Goal: Navigation & Orientation: Find specific page/section

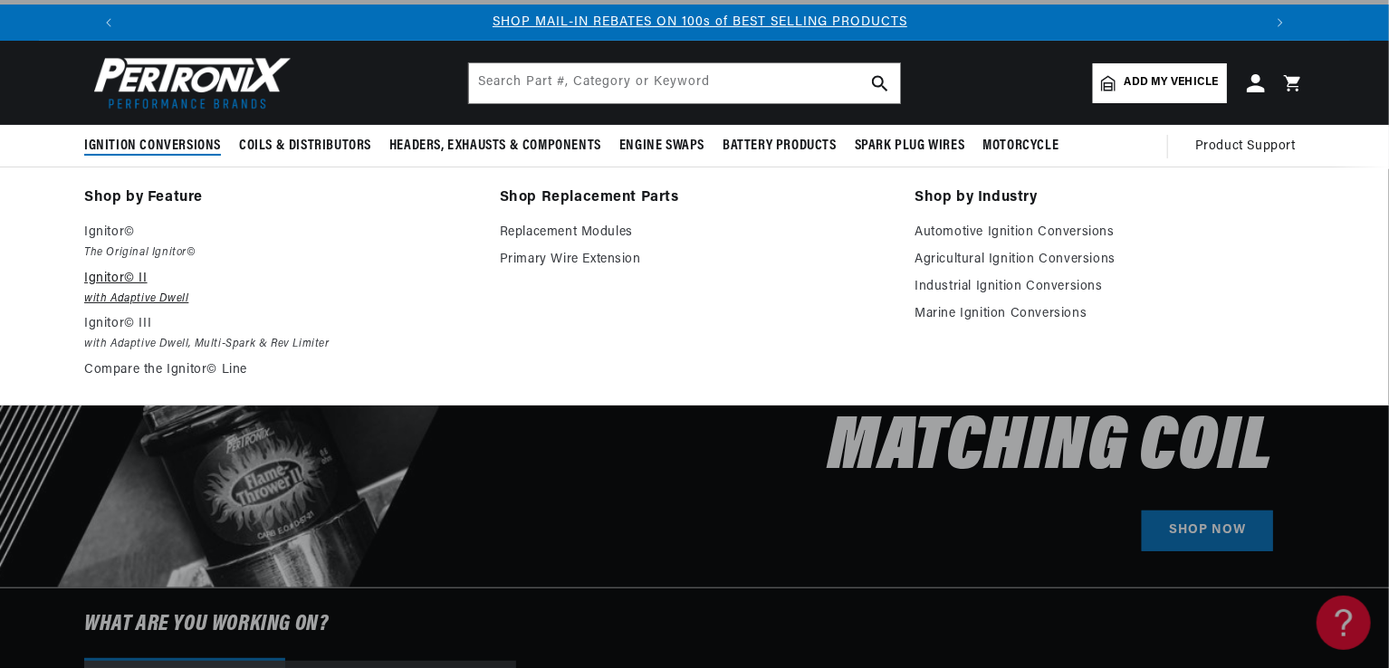
click at [120, 291] on em "with Adaptive Dwell" at bounding box center [279, 299] width 390 height 19
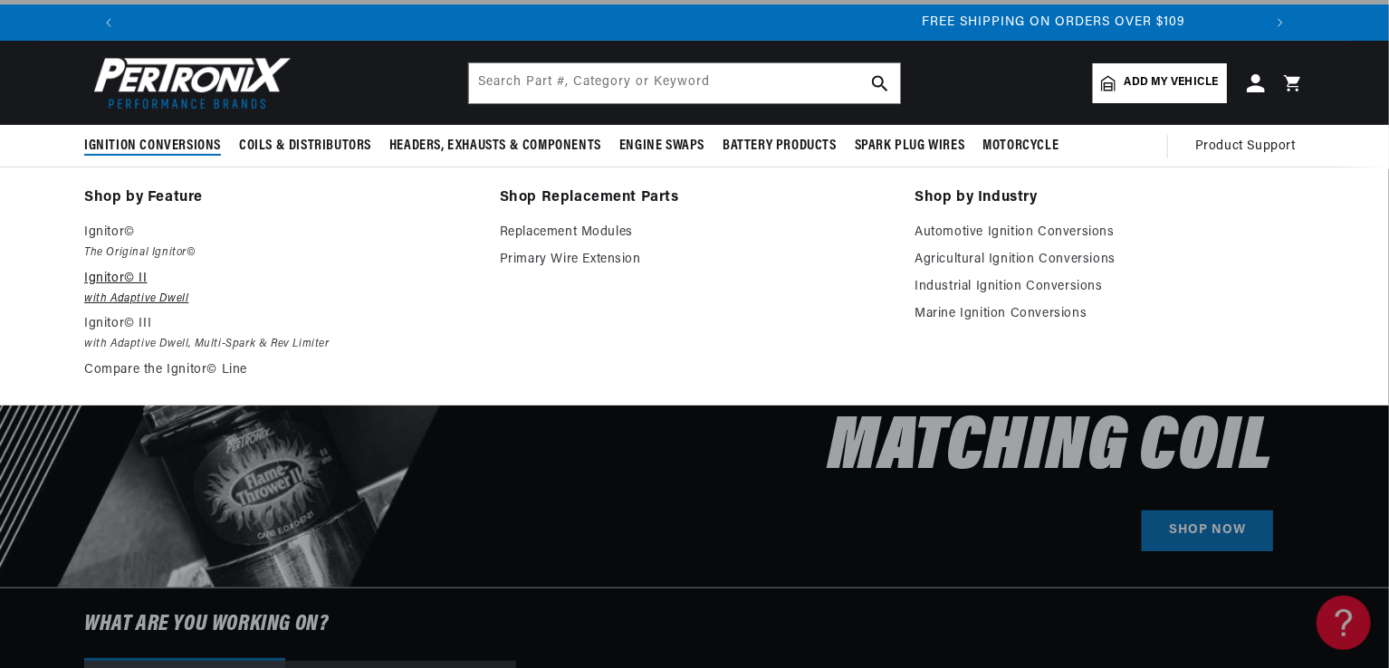
scroll to position [0, 2130]
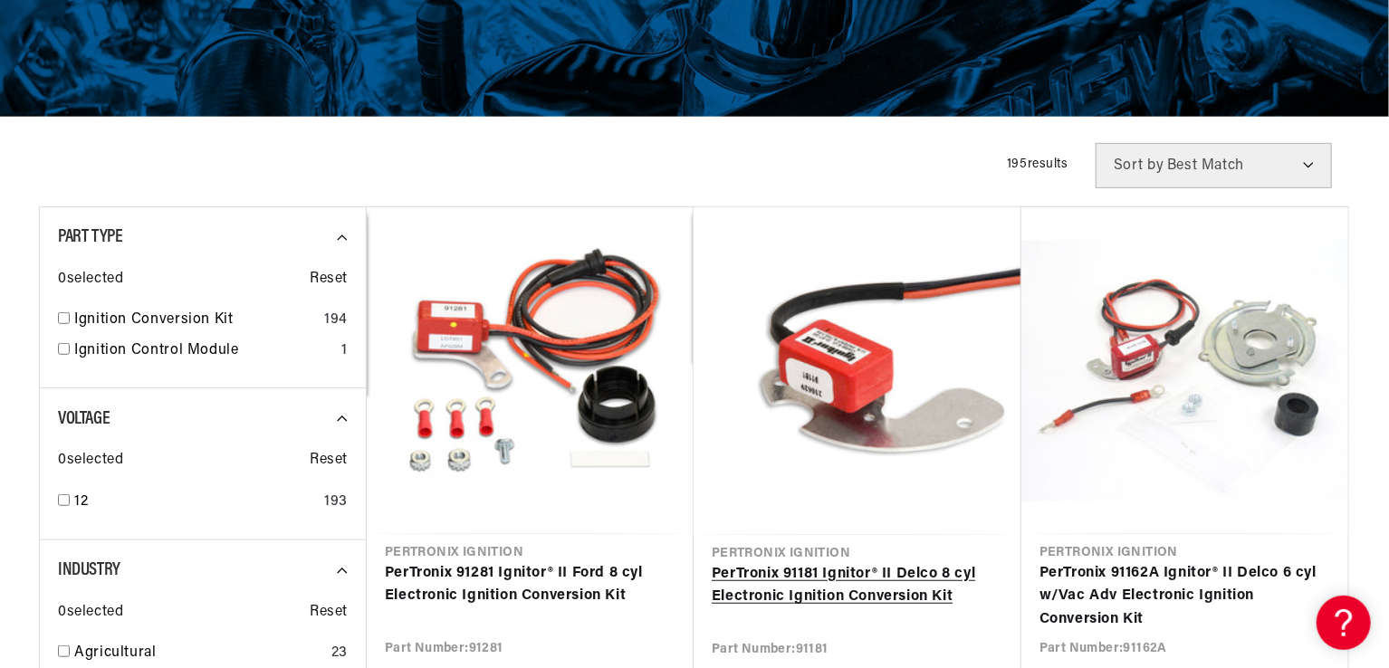
scroll to position [350, 0]
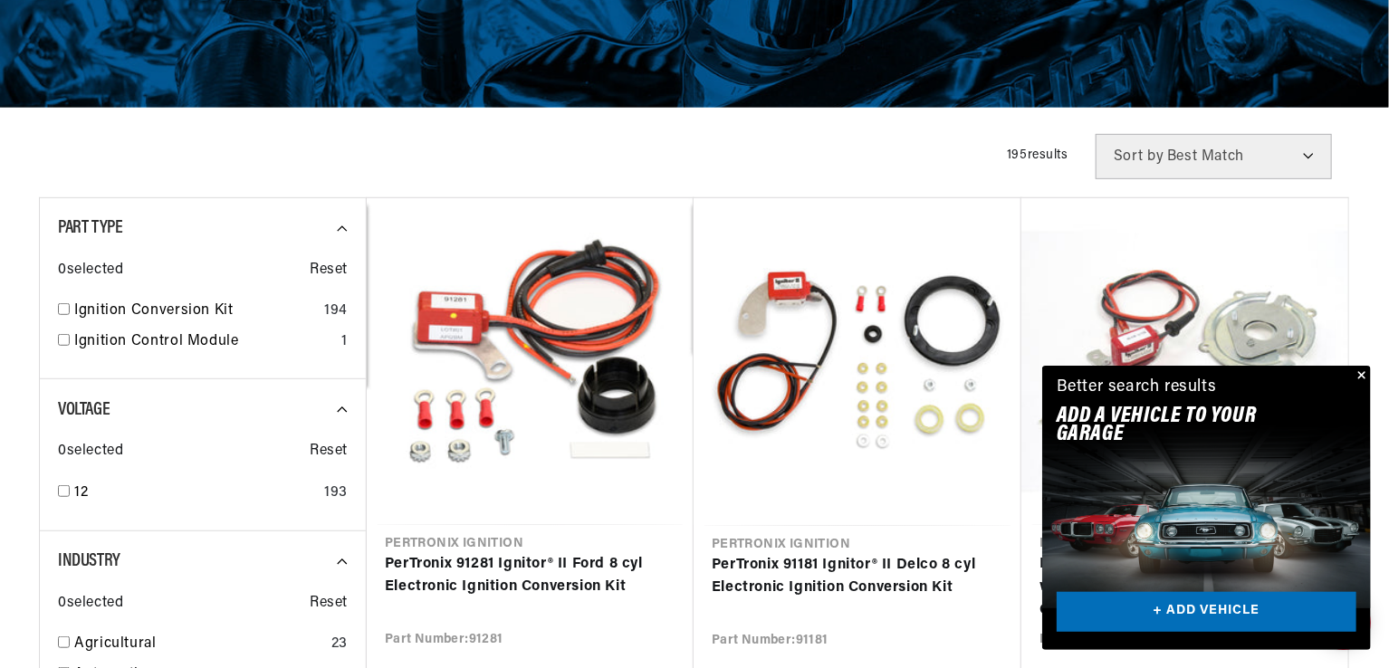
click at [1360, 374] on button "Close" at bounding box center [1360, 377] width 22 height 22
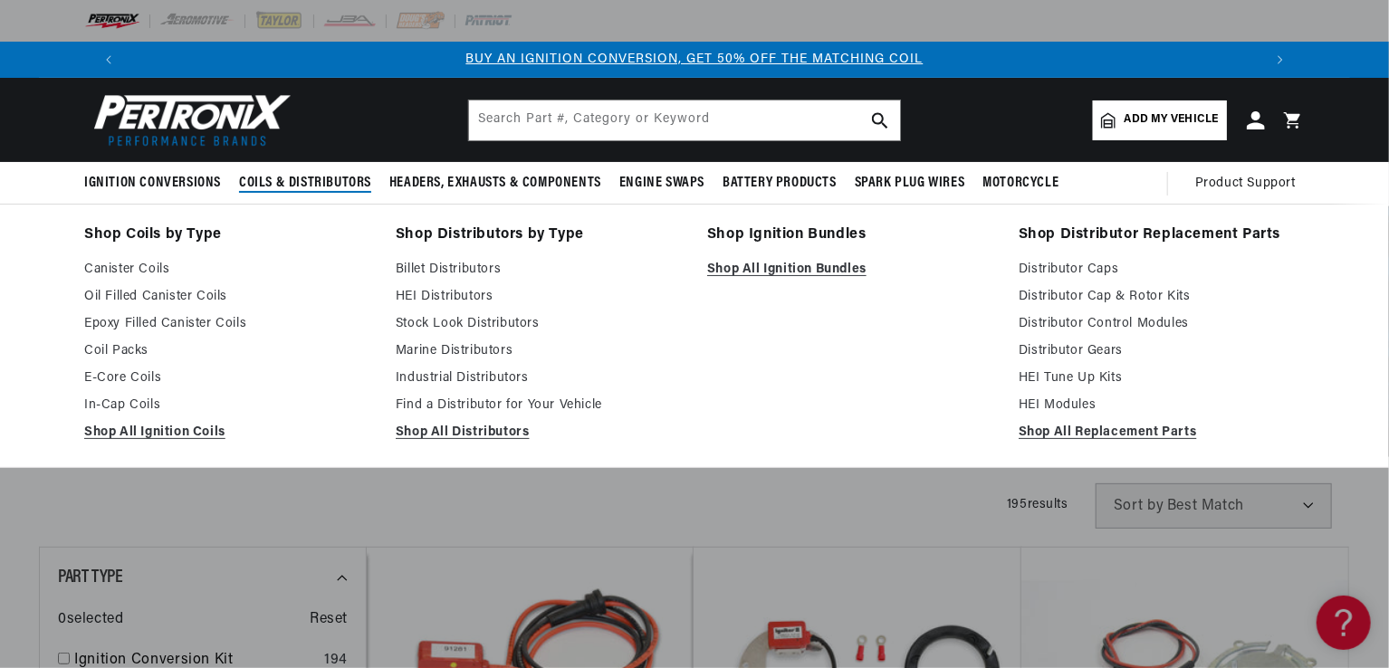
scroll to position [0, 0]
click at [467, 295] on link "HEI Distributors" at bounding box center [539, 297] width 286 height 22
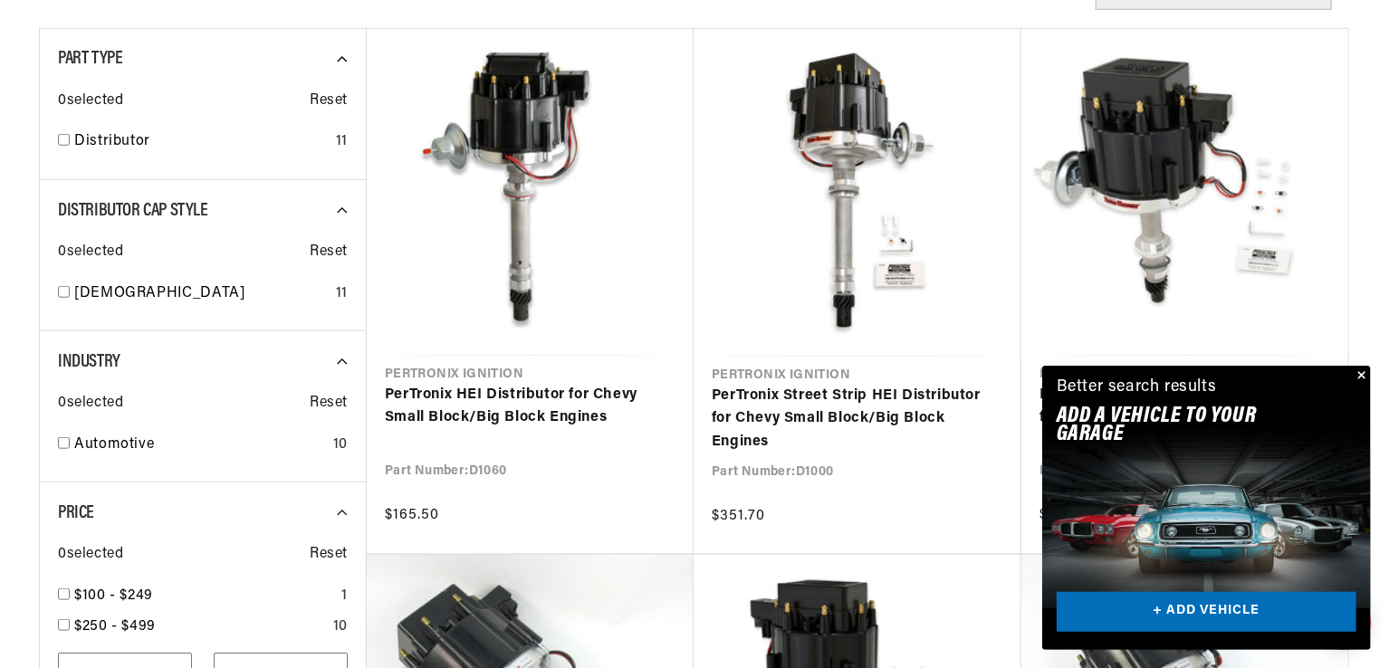
scroll to position [713, 0]
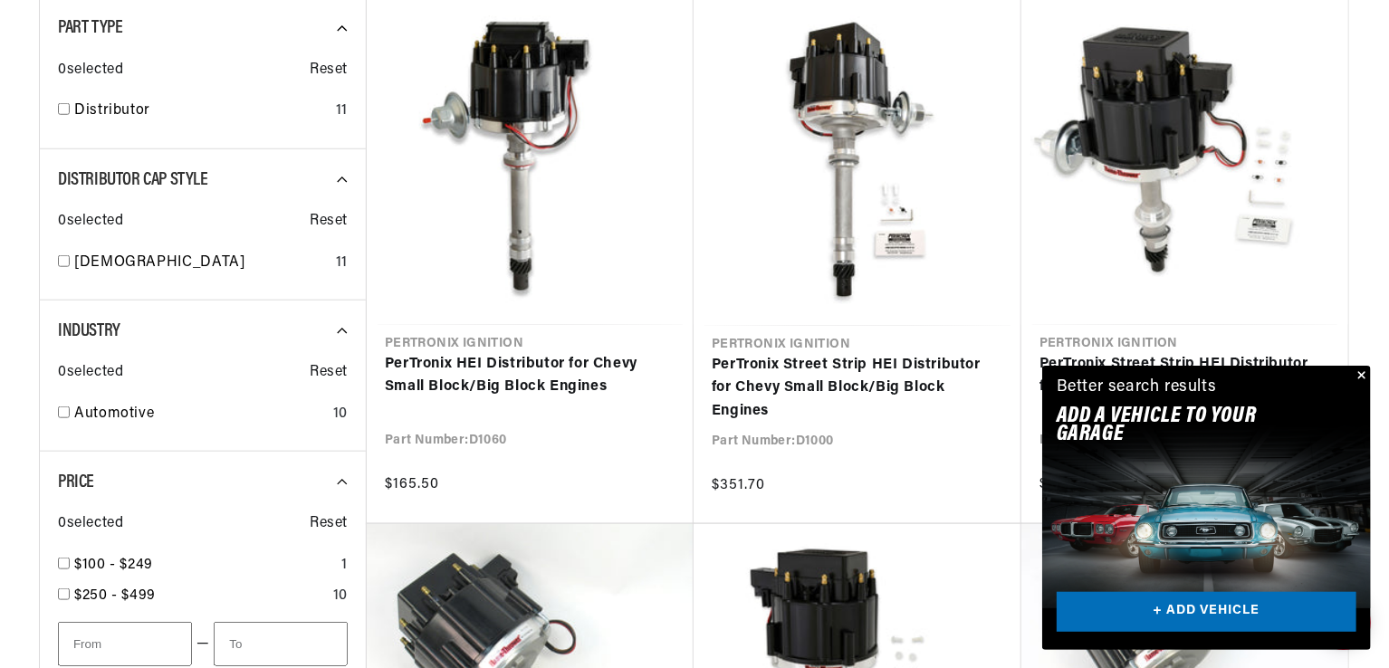
click at [1358, 375] on button "Close" at bounding box center [1360, 377] width 22 height 22
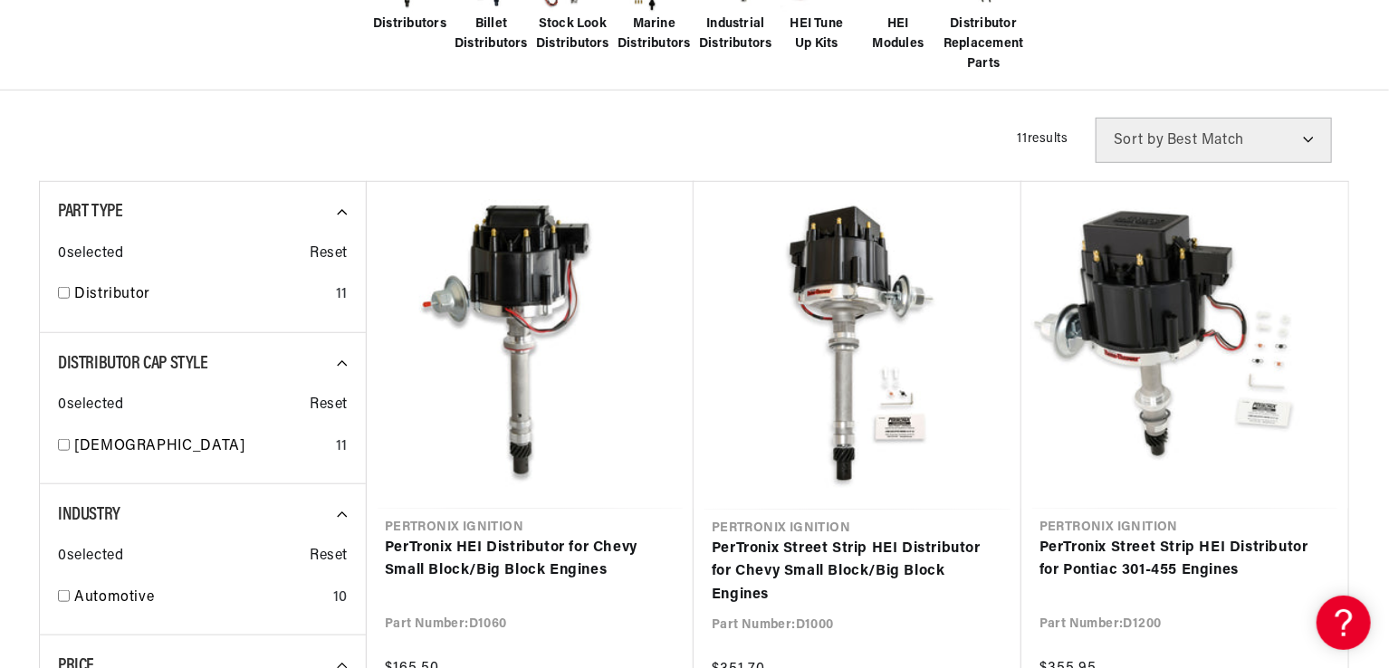
scroll to position [0, 0]
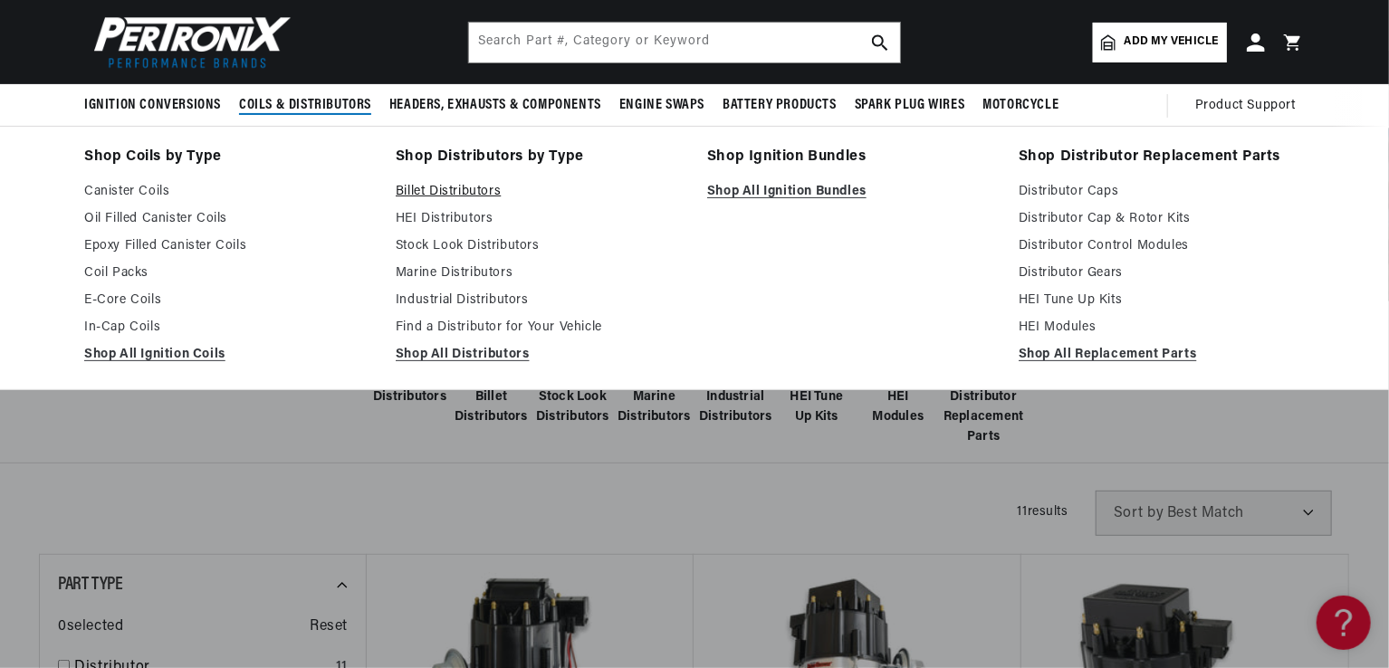
click at [464, 196] on link "Billet Distributors" at bounding box center [539, 192] width 286 height 22
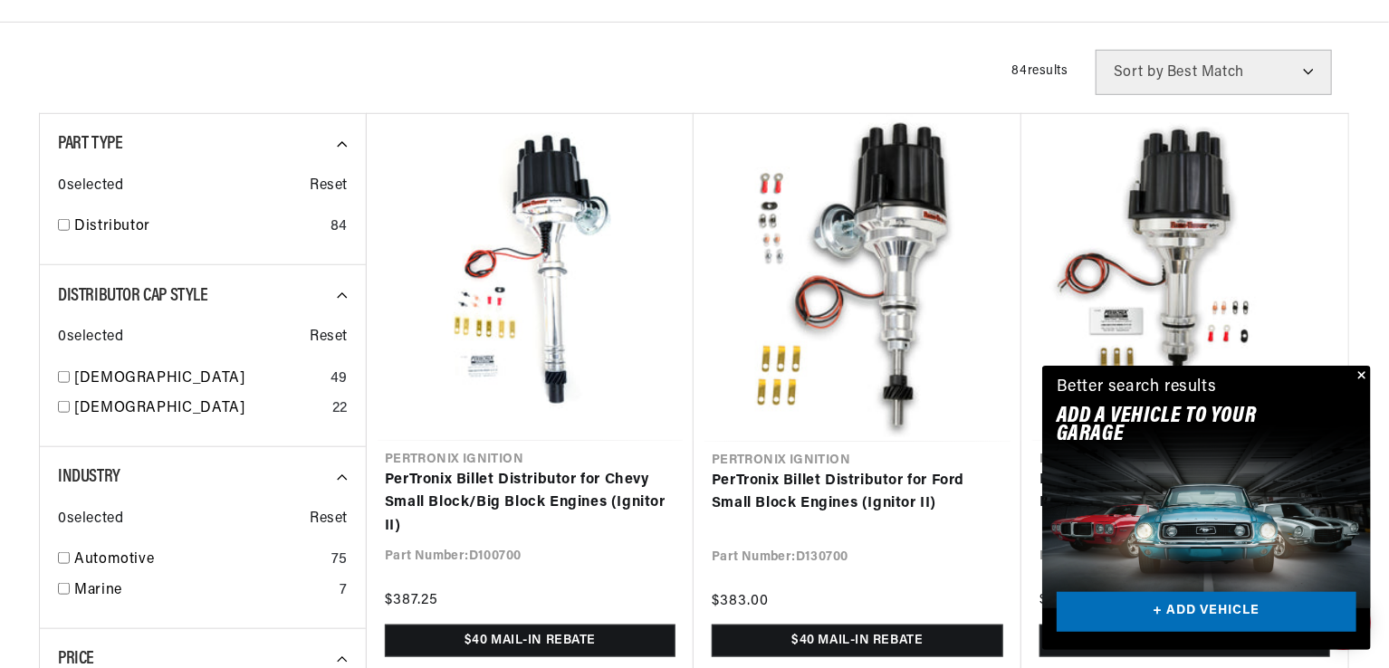
click at [1365, 375] on button "Close" at bounding box center [1360, 377] width 22 height 22
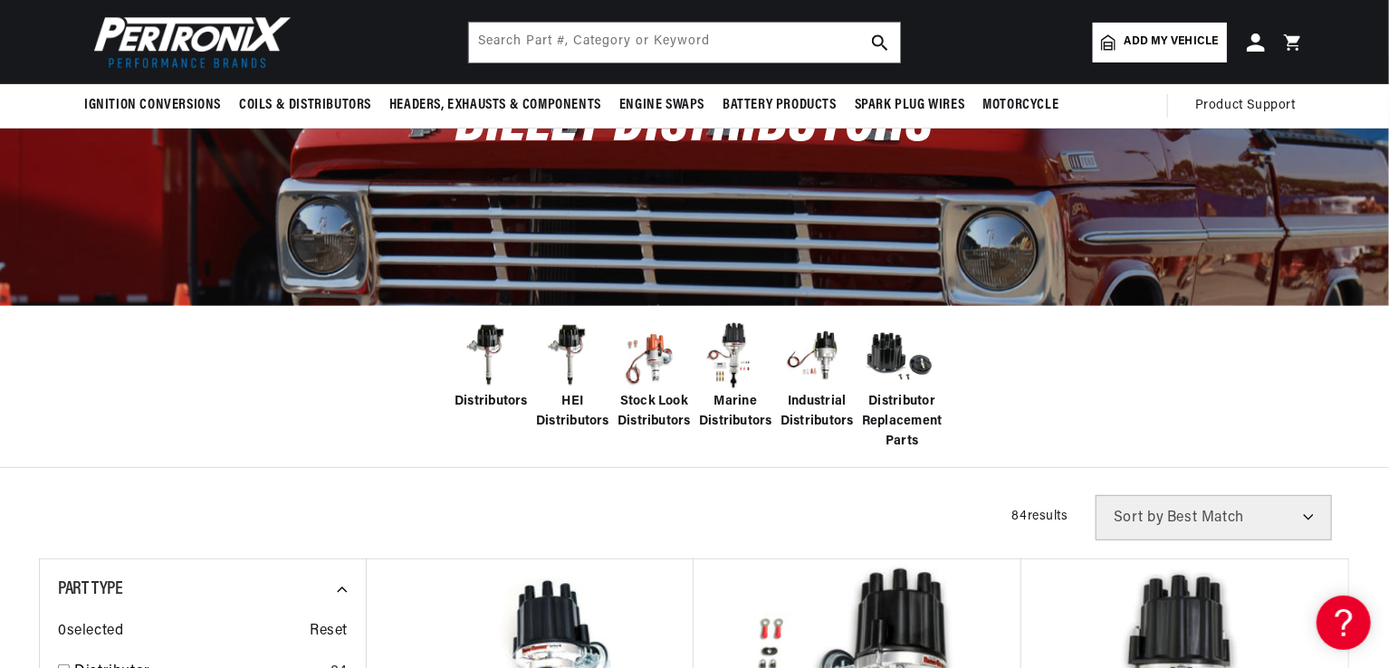
scroll to position [0, 1130]
click at [653, 394] on span "Stock Look Distributors" at bounding box center [654, 412] width 73 height 41
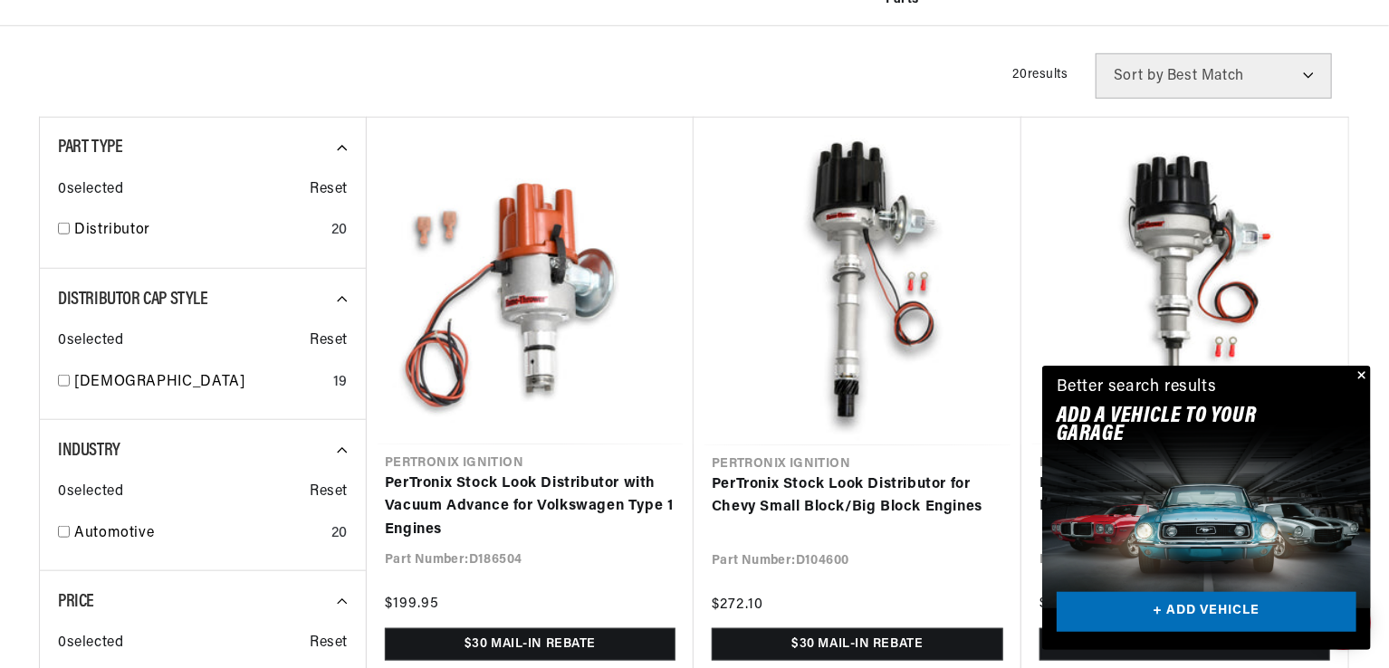
scroll to position [616, 0]
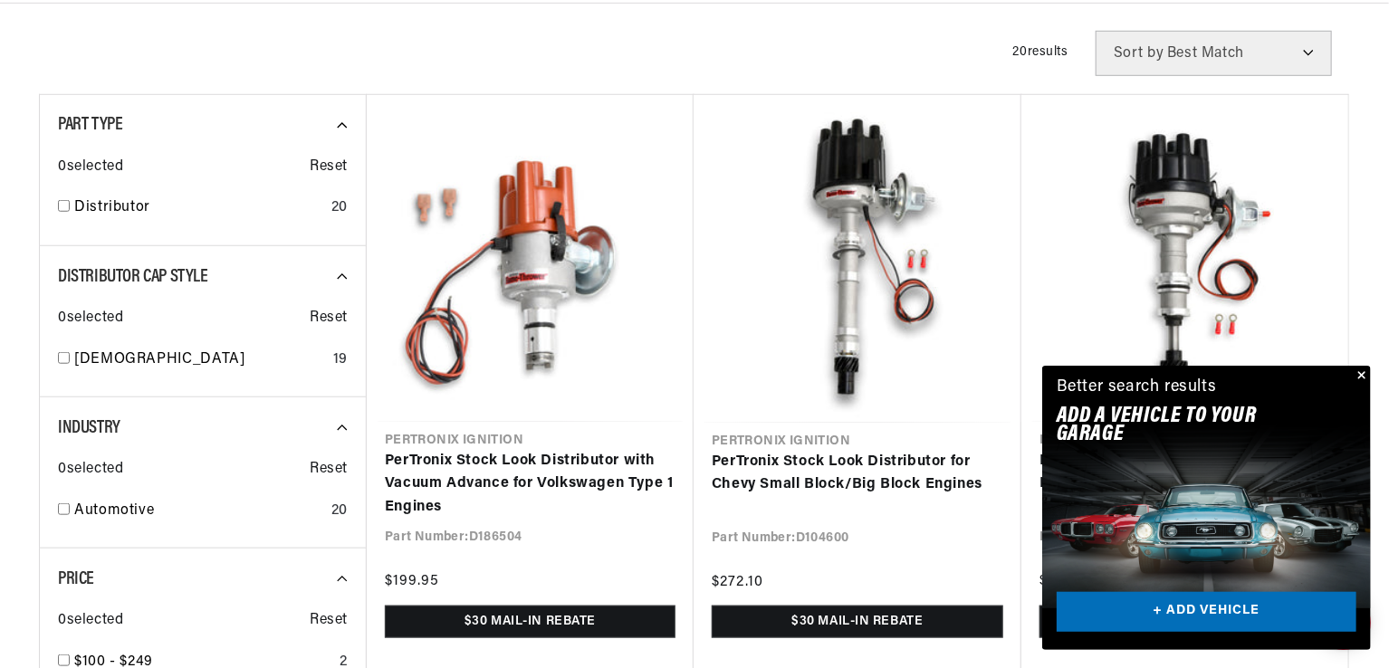
click at [1360, 374] on button "Close" at bounding box center [1360, 377] width 22 height 22
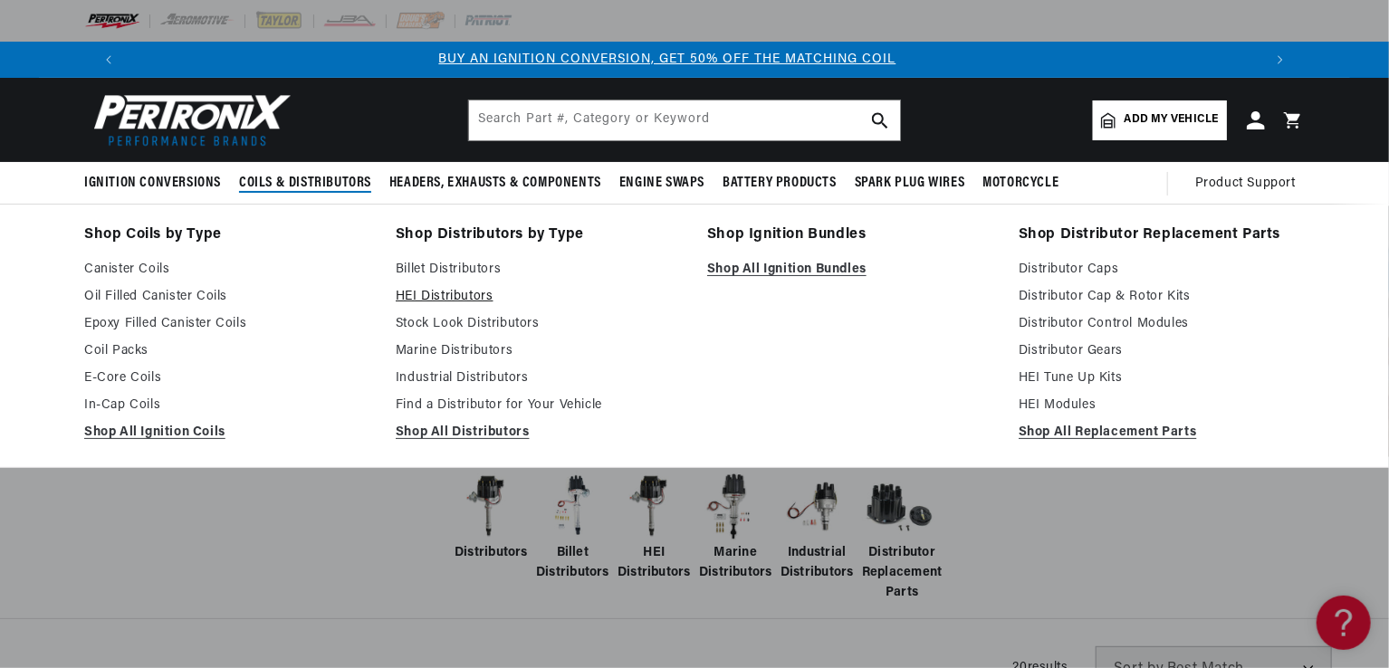
scroll to position [0, 0]
click at [453, 291] on link "HEI Distributors" at bounding box center [539, 297] width 286 height 22
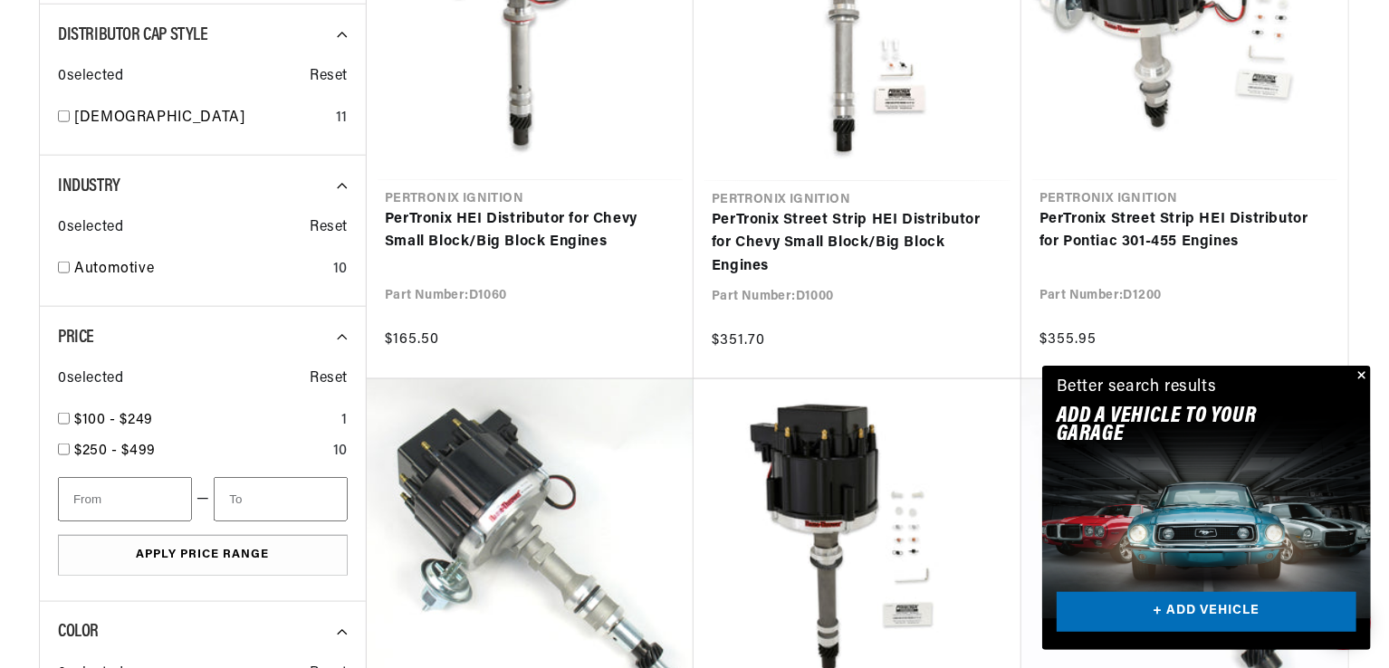
scroll to position [917, 0]
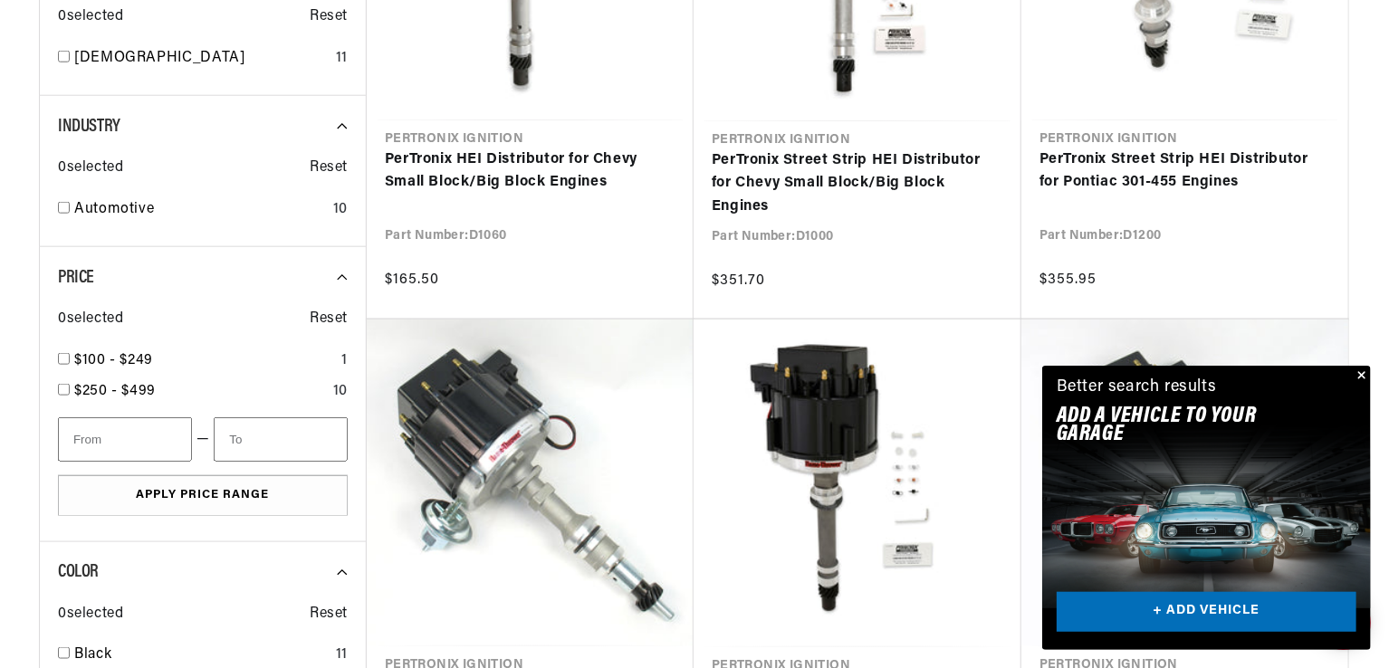
click at [1364, 370] on button "Close" at bounding box center [1360, 377] width 22 height 22
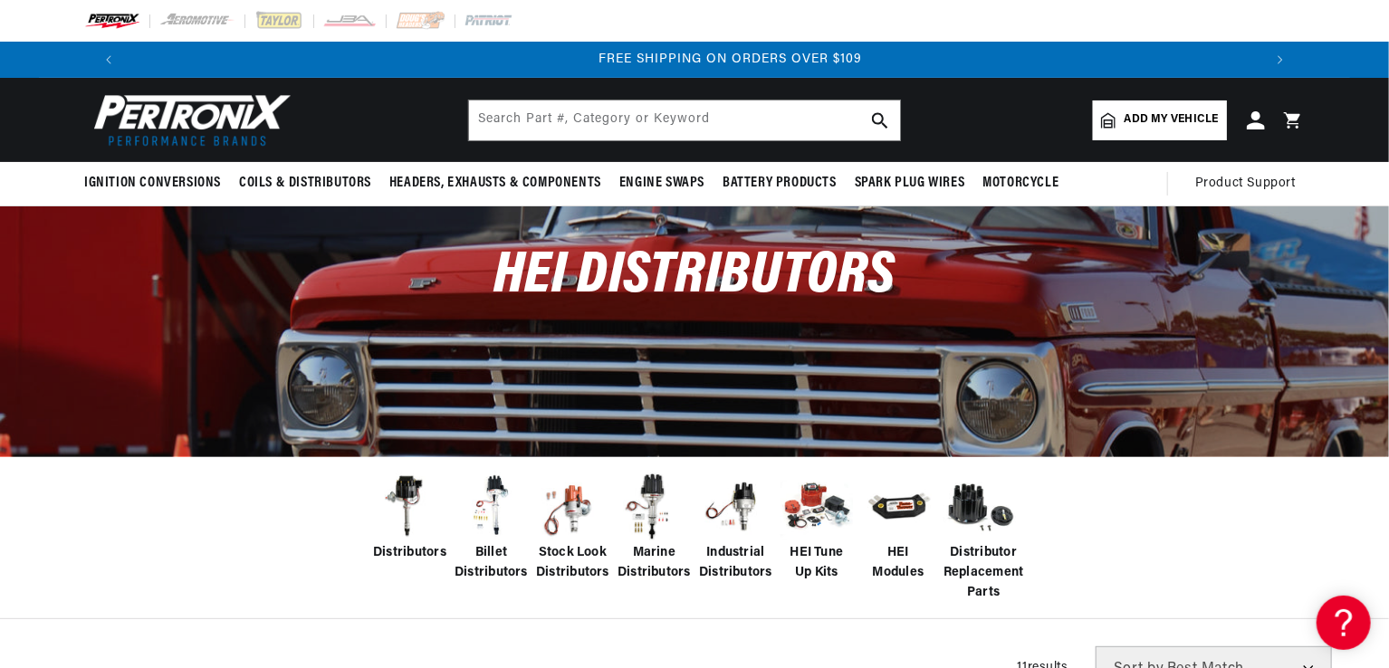
scroll to position [0, 2261]
